Goal: Find specific page/section: Find specific page/section

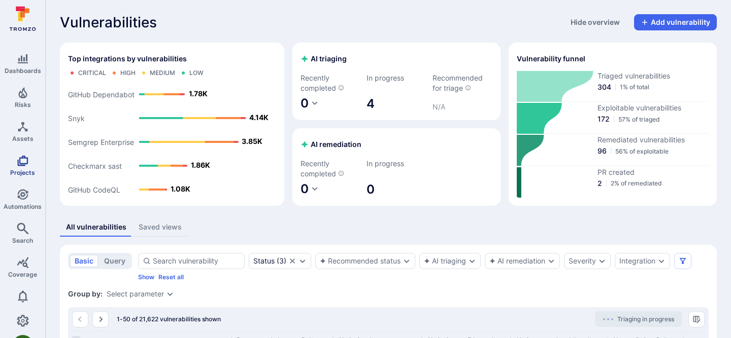
scroll to position [12, 0]
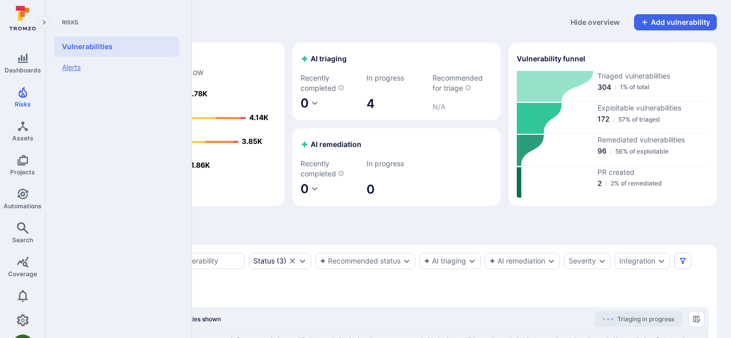
click at [76, 65] on link "Alerts" at bounding box center [116, 67] width 125 height 21
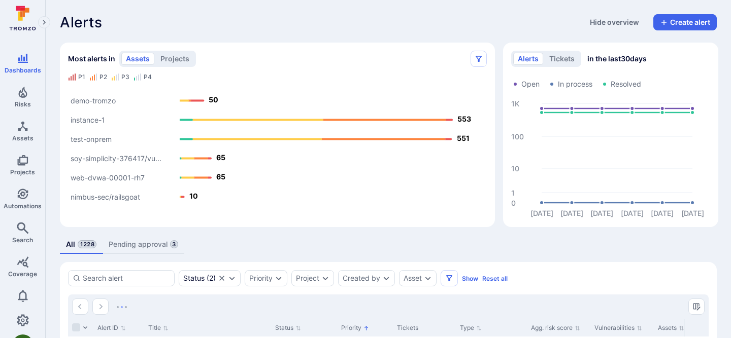
scroll to position [139, 0]
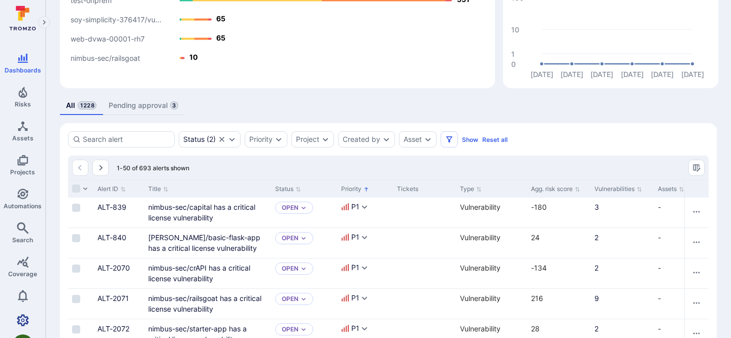
click at [24, 315] on icon "Settings" at bounding box center [23, 321] width 12 height 12
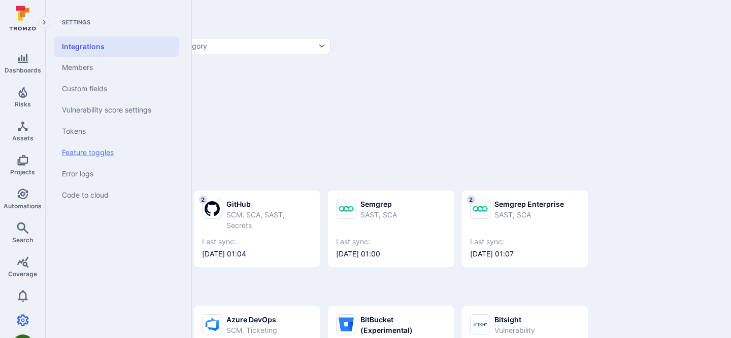
click at [102, 157] on link "Feature toggles" at bounding box center [116, 152] width 125 height 21
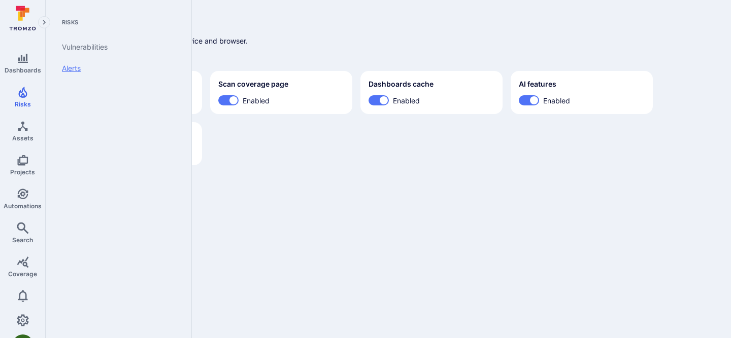
click at [78, 66] on link "Alerts" at bounding box center [116, 68] width 125 height 21
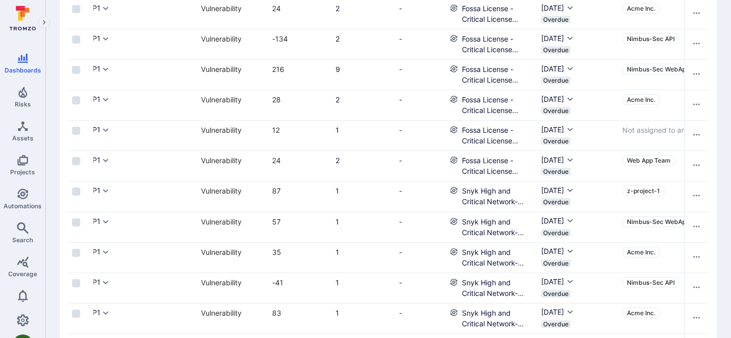
scroll to position [399, 0]
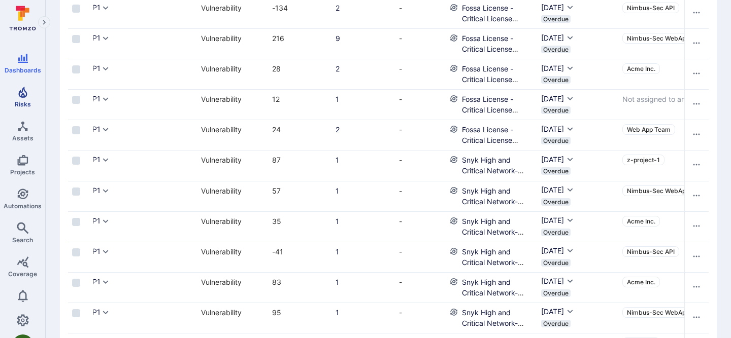
click at [28, 97] on icon "Risks" at bounding box center [23, 92] width 12 height 12
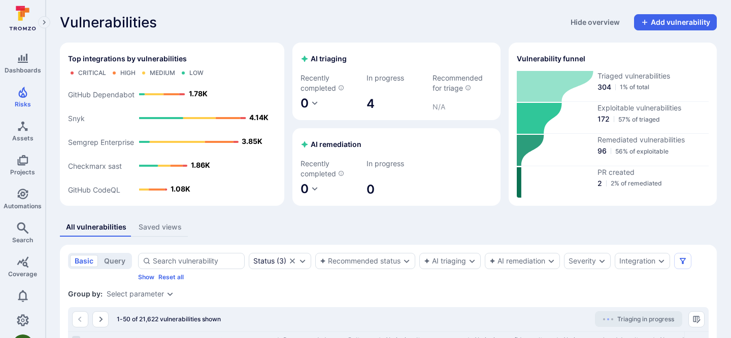
scroll to position [63, 0]
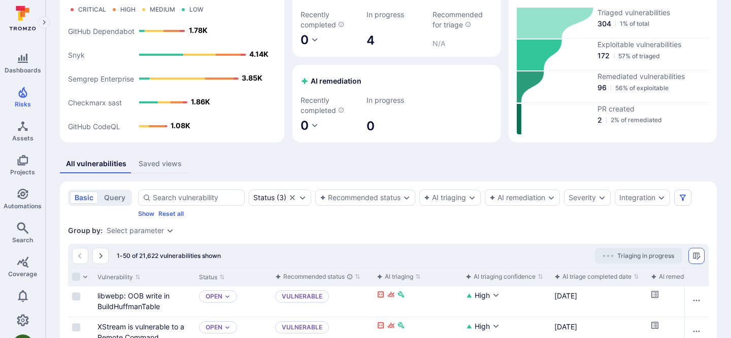
click at [696, 258] on icon "Manage columns" at bounding box center [696, 256] width 8 height 8
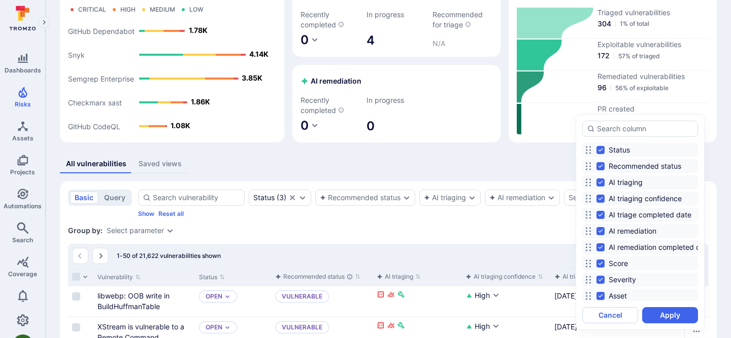
scroll to position [30, 0]
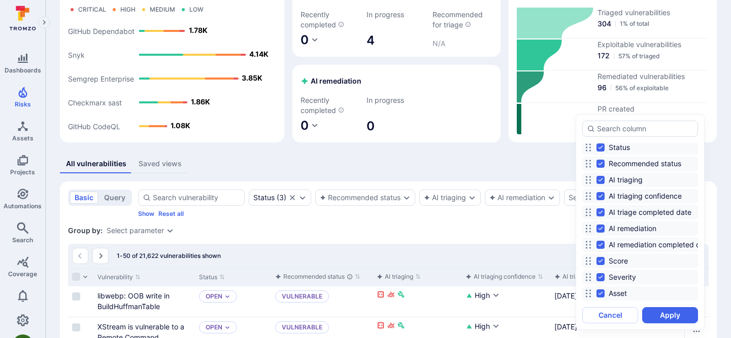
click at [542, 229] on div at bounding box center [365, 169] width 731 height 338
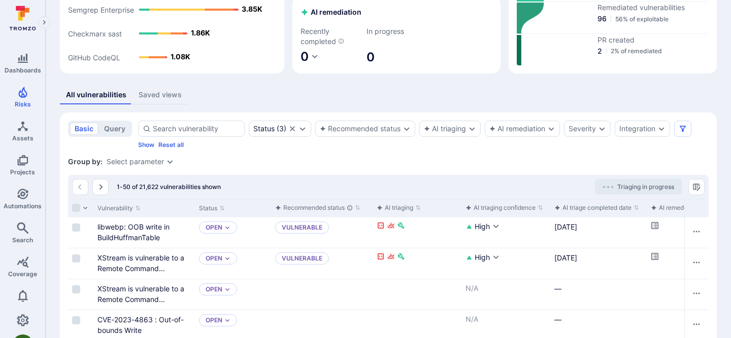
scroll to position [135, 0]
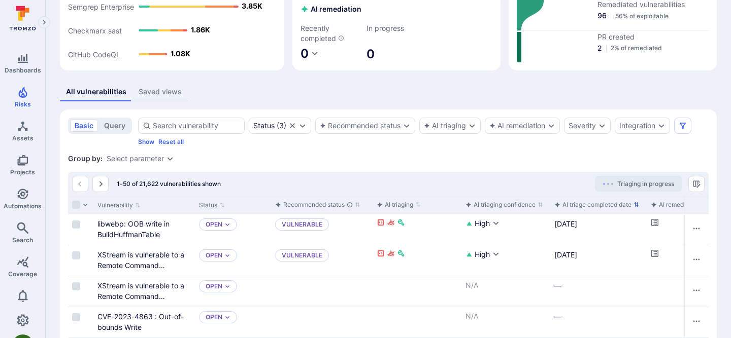
click at [574, 205] on div "AI triage completed date" at bounding box center [592, 205] width 77 height 10
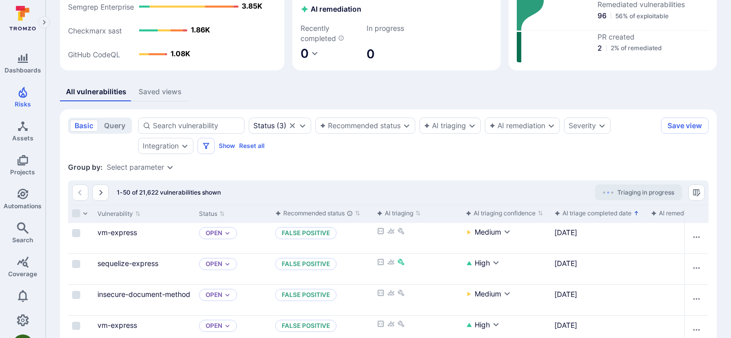
click at [579, 214] on div "AI triage completed date" at bounding box center [592, 214] width 77 height 10
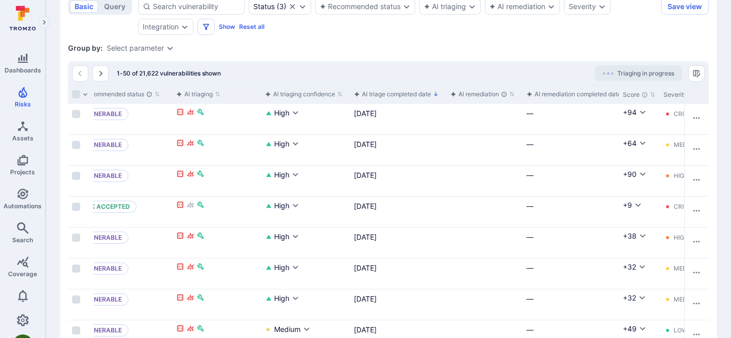
scroll to position [0, 234]
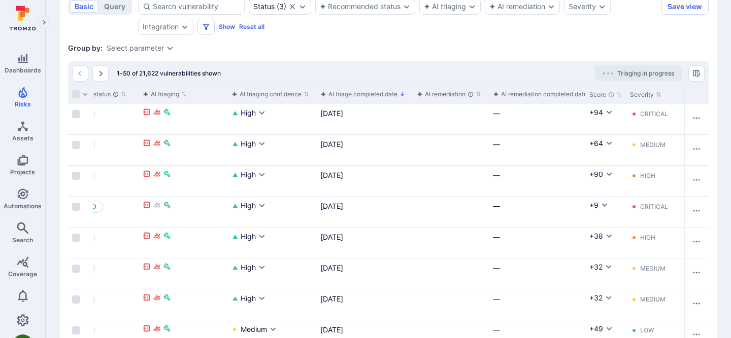
click at [555, 94] on div "AI remediation completed date" at bounding box center [540, 94] width 94 height 10
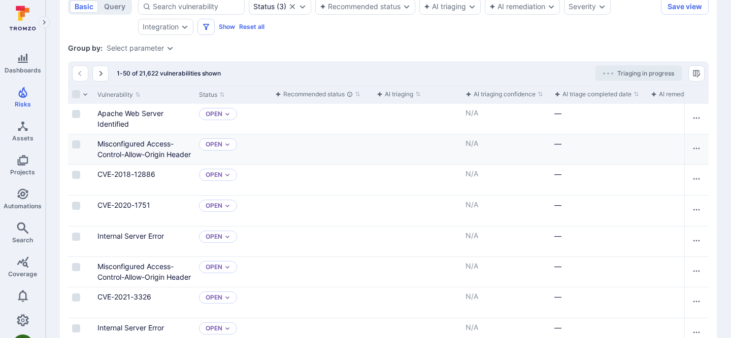
scroll to position [197, 0]
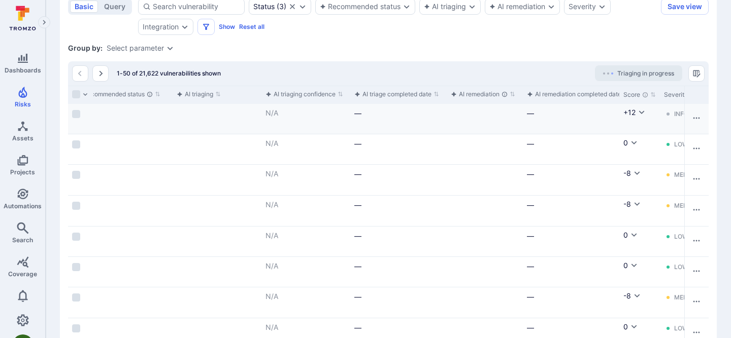
scroll to position [0, 316]
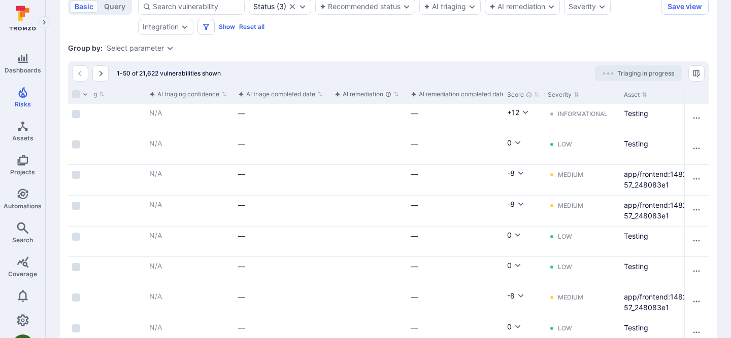
click at [460, 97] on div "AI remediation completed date" at bounding box center [457, 94] width 94 height 10
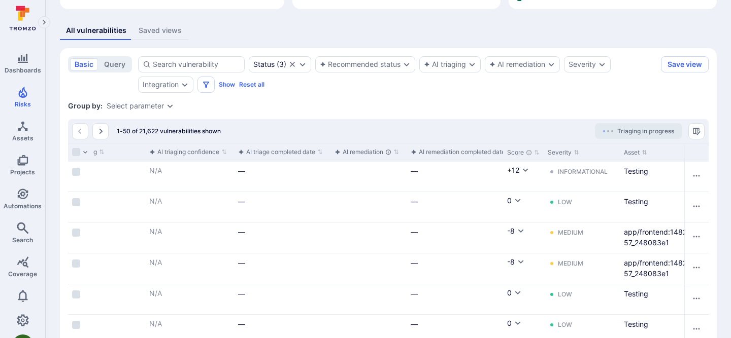
scroll to position [255, 0]
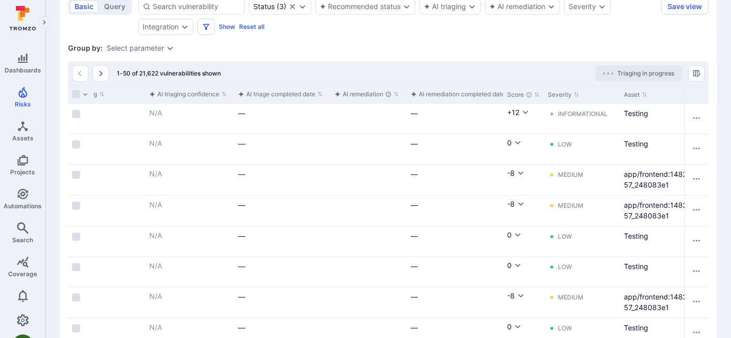
click at [430, 94] on div "AI remediation completed date" at bounding box center [457, 94] width 94 height 10
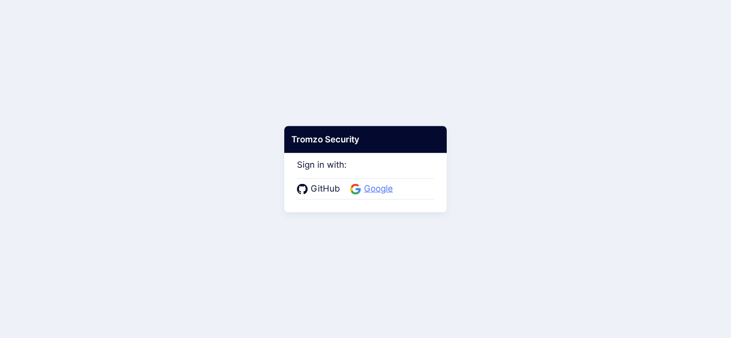
click at [366, 185] on span "Google" at bounding box center [378, 189] width 35 height 13
